Goal: Check status: Check status

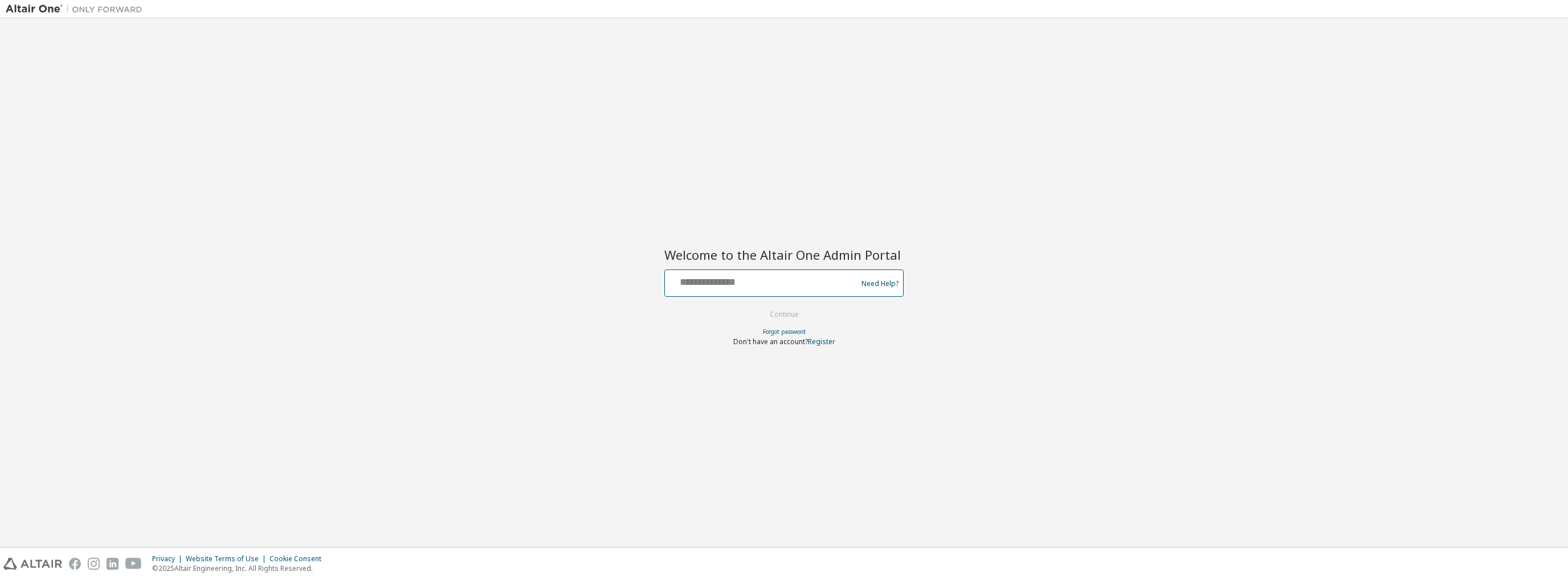
click at [791, 284] on input "text" at bounding box center [762, 281] width 186 height 16
type input "**********"
click at [792, 315] on button "Continue" at bounding box center [784, 314] width 53 height 17
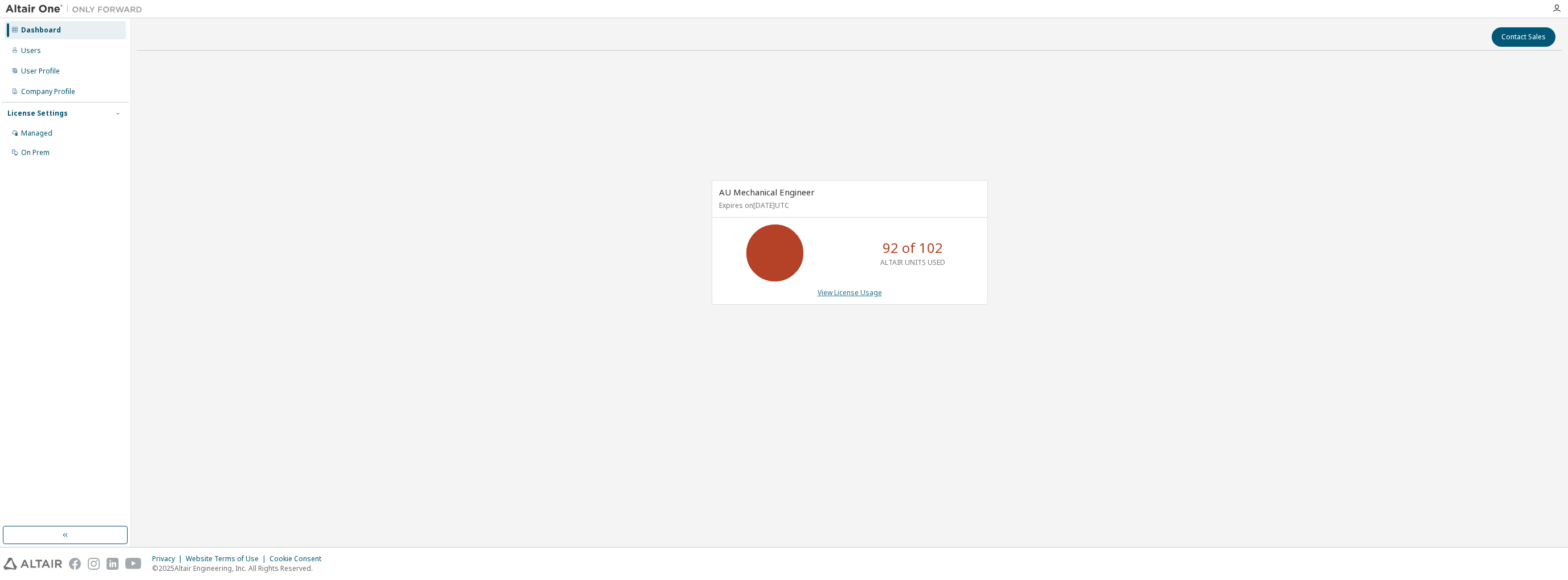
click at [838, 294] on link "View License Usage" at bounding box center [850, 292] width 65 height 10
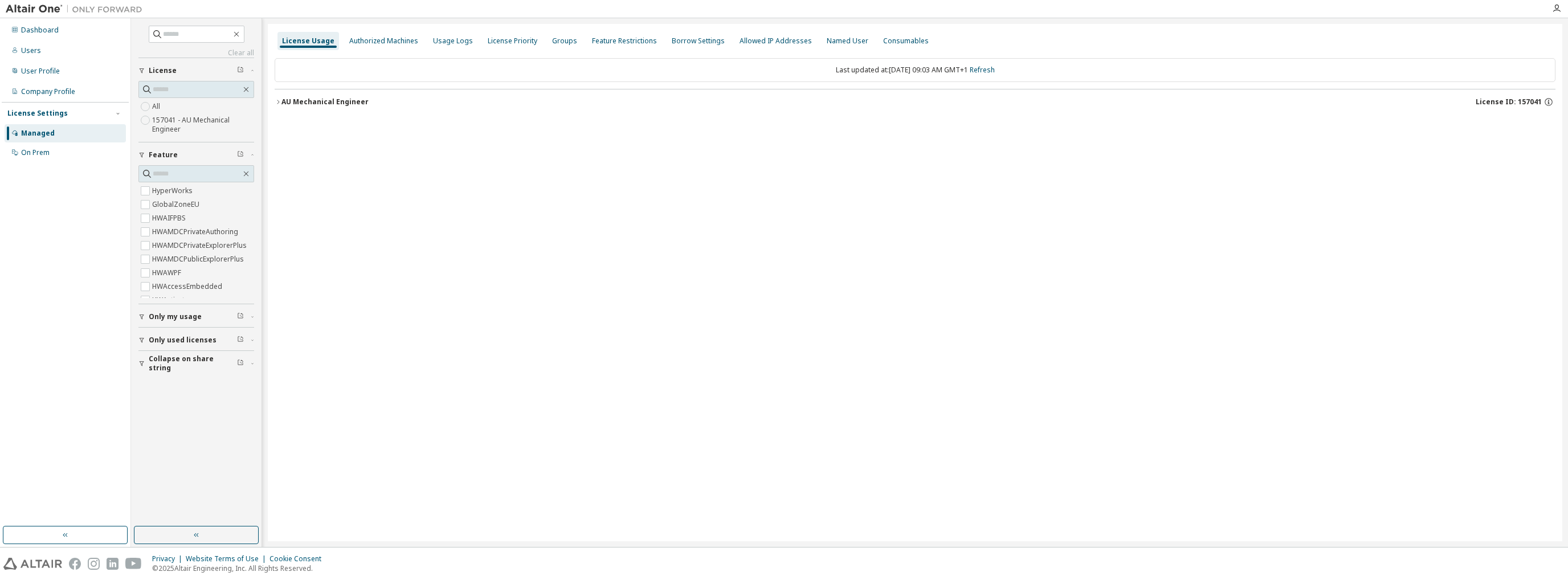
click at [275, 105] on icon "button" at bounding box center [278, 102] width 7 height 7
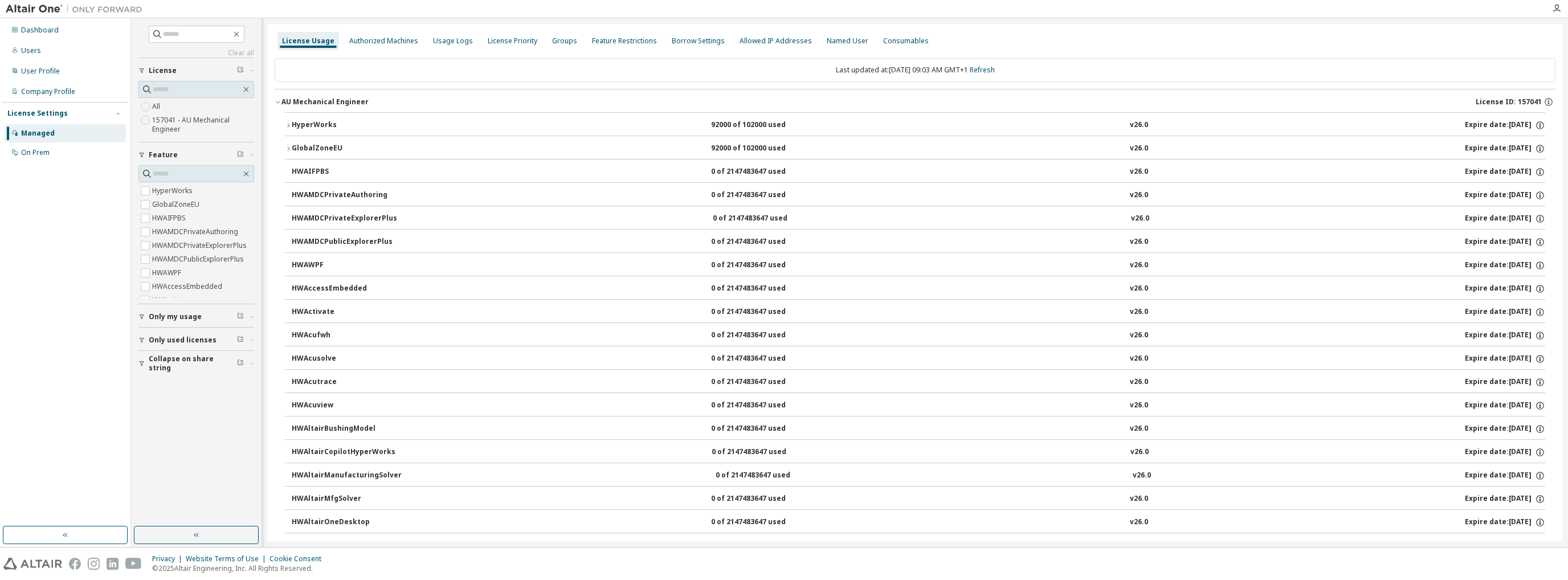
click at [288, 128] on button "HyperWorks 92000 of 102000 used v26.0 Expire date: 2025-12-07" at bounding box center [915, 125] width 1260 height 25
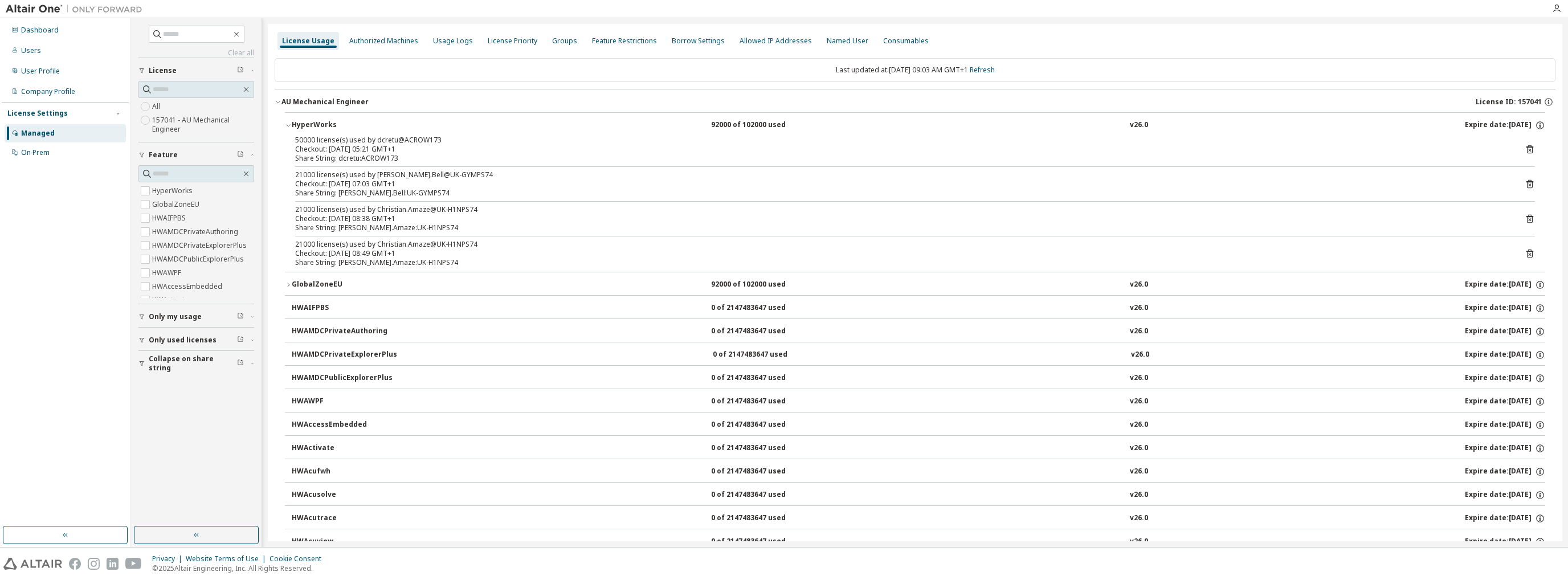
click at [290, 129] on button "HyperWorks 92000 of 102000 used v26.0 Expire date: 2025-12-07" at bounding box center [915, 125] width 1260 height 25
